Goal: Information Seeking & Learning: Understand process/instructions

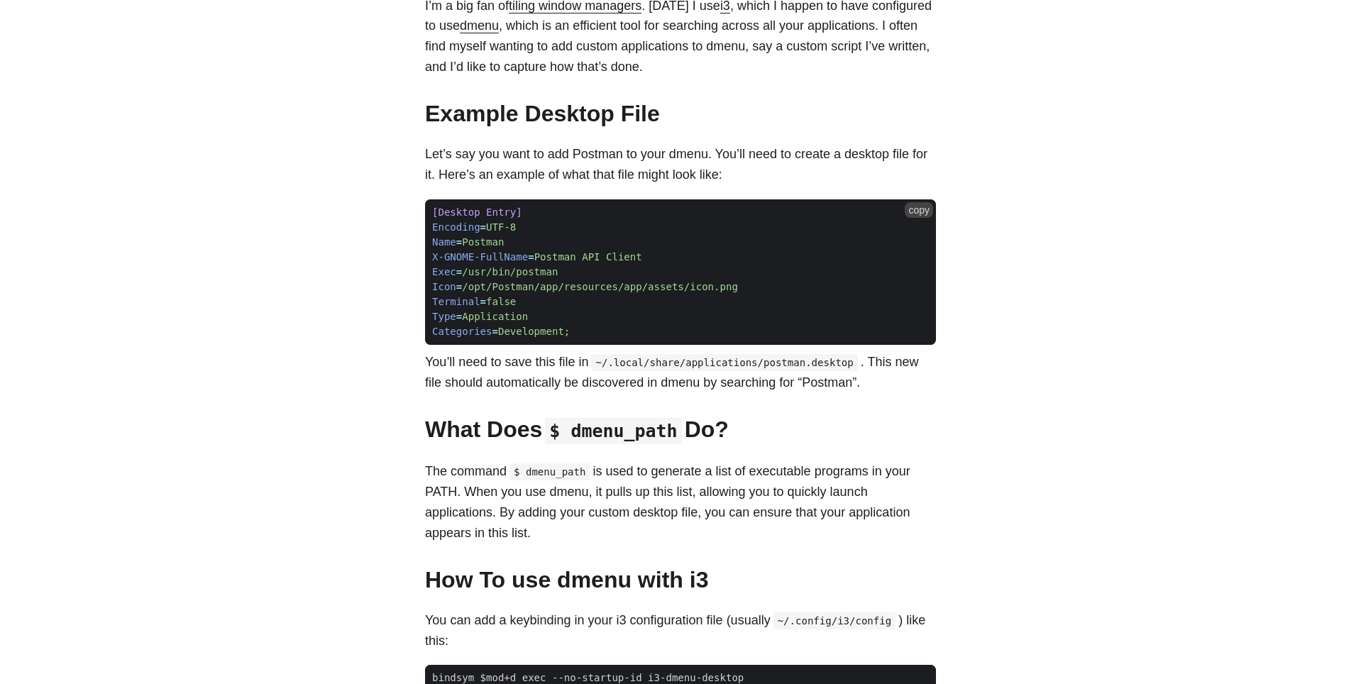
scroll to position [268, 0]
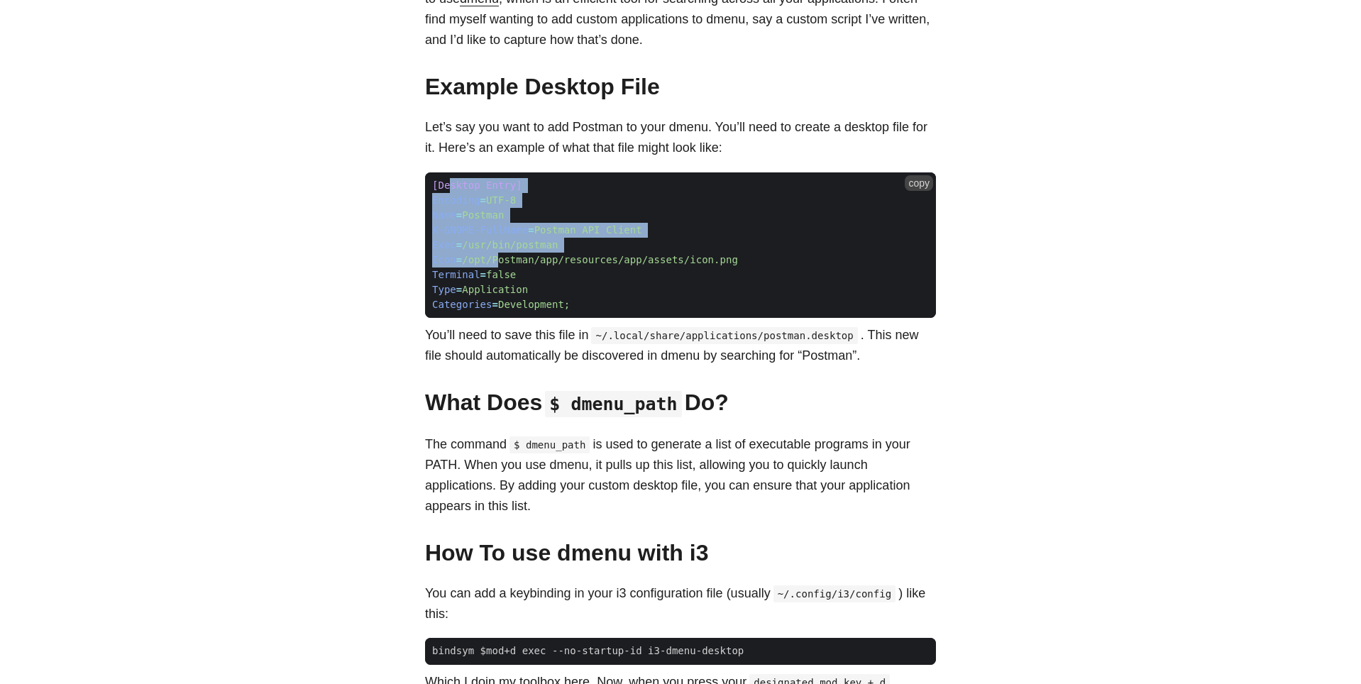
drag, startPoint x: 454, startPoint y: 189, endPoint x: 502, endPoint y: 259, distance: 84.6
click at [502, 259] on code "[Desktop Entry] Encoding = UTF-8 Name = Postman X-GNOME-FullName = Postman API …" at bounding box center [680, 245] width 511 height 146
click at [502, 259] on span "/opt/Postman/app/resources/app/assets/icon.png" at bounding box center [600, 259] width 276 height 11
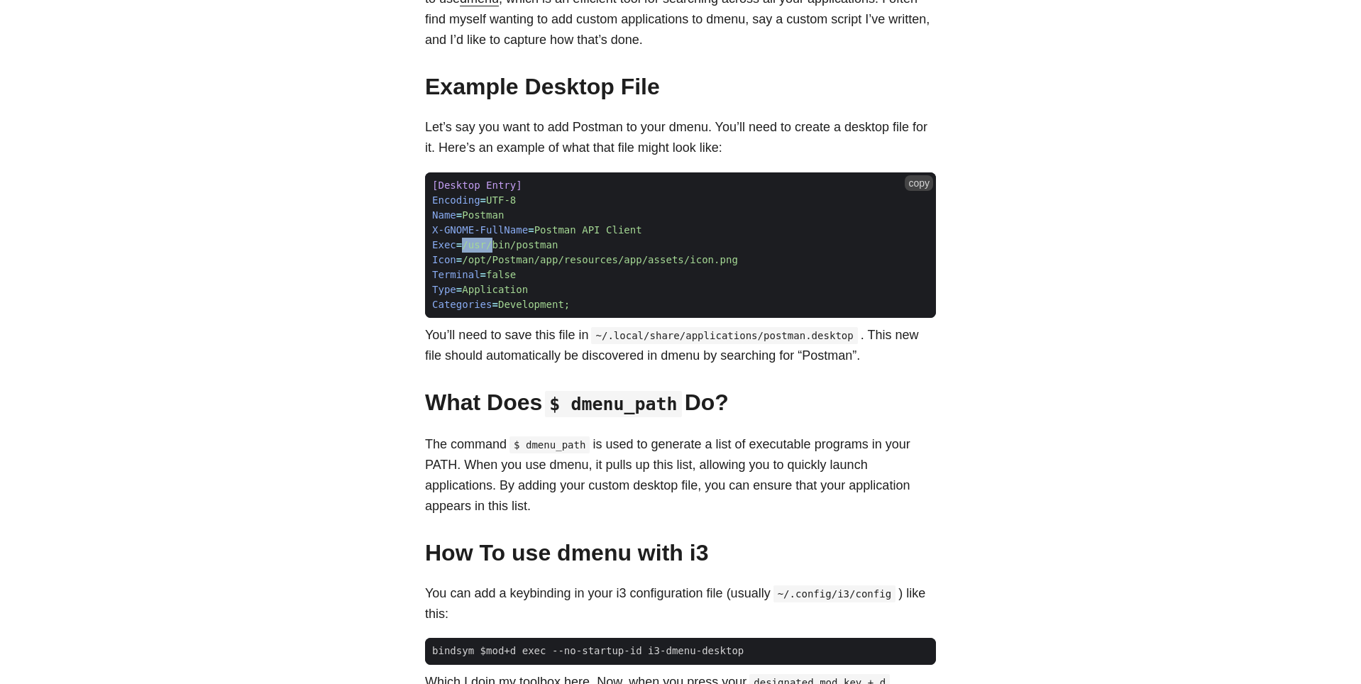
drag, startPoint x: 469, startPoint y: 248, endPoint x: 537, endPoint y: 253, distance: 68.3
click at [519, 253] on span "Exec = /usr/bin/postman" at bounding box center [495, 245] width 140 height 15
click at [549, 250] on span "/usr/bin/postman" at bounding box center [510, 244] width 96 height 11
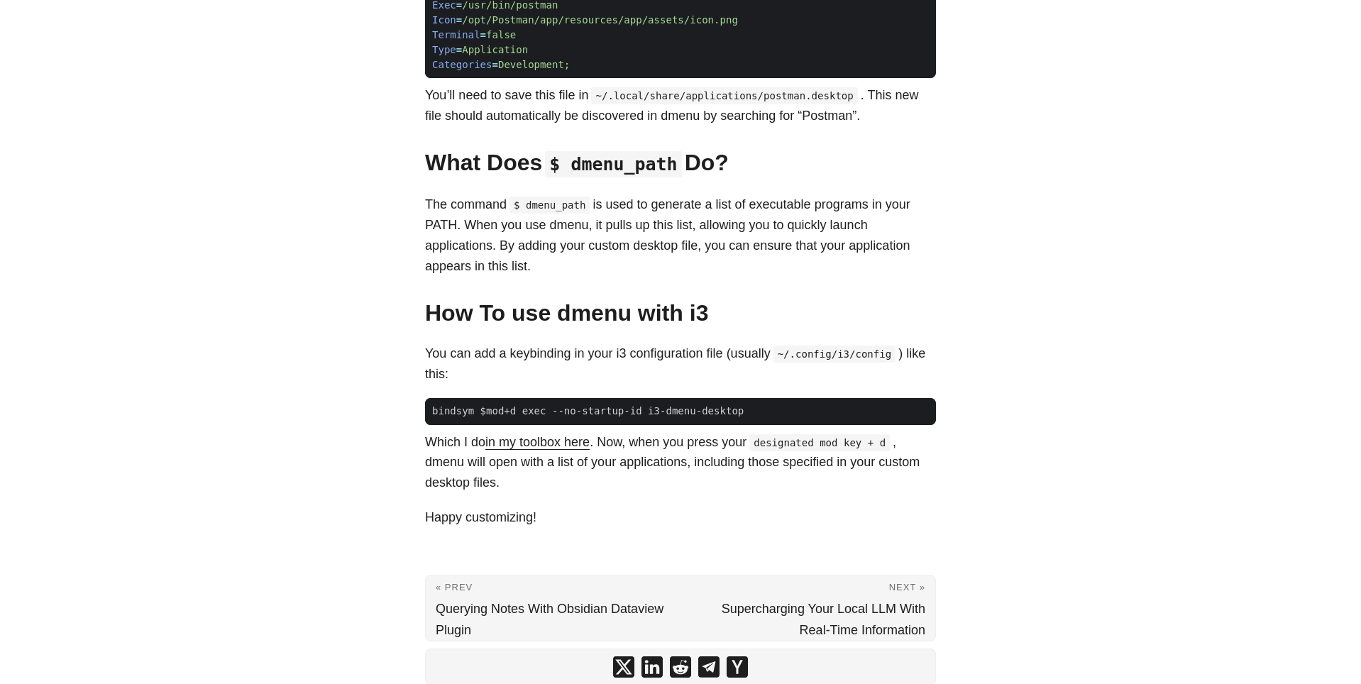
scroll to position [507, 0]
